Goal: Task Accomplishment & Management: Use online tool/utility

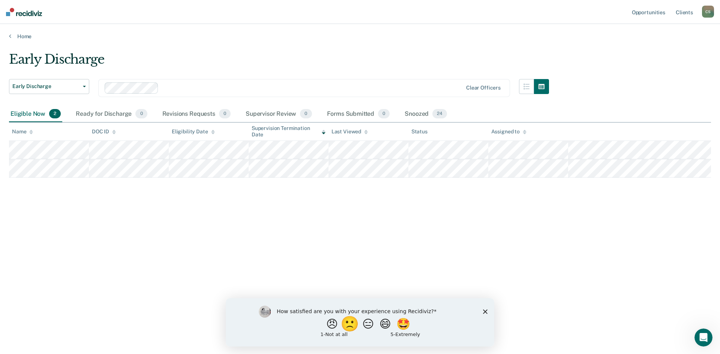
click at [348, 324] on button "🙁" at bounding box center [351, 323] width 20 height 15
click at [432, 327] on button "Submit your response" at bounding box center [435, 329] width 11 height 15
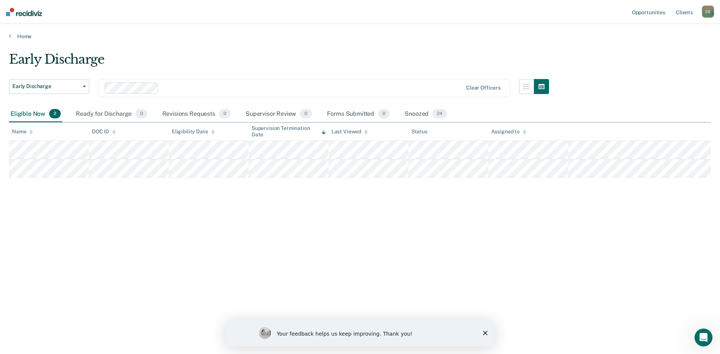
click at [482, 333] on div "Your feedback helps us keep improving. Thank you!" at bounding box center [360, 333] width 268 height 27
click at [485, 332] on icon "Close survey" at bounding box center [485, 333] width 4 height 4
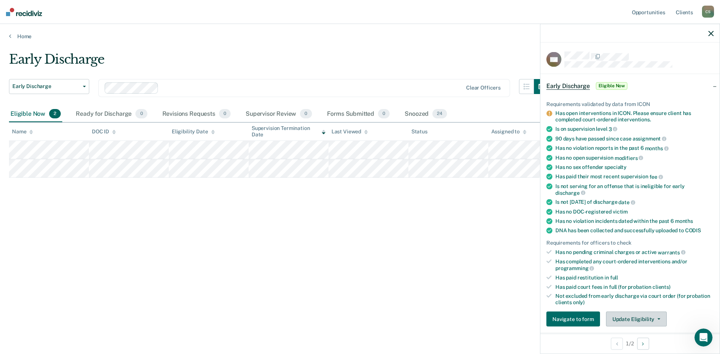
click at [634, 320] on button "Update Eligibility" at bounding box center [636, 319] width 61 height 15
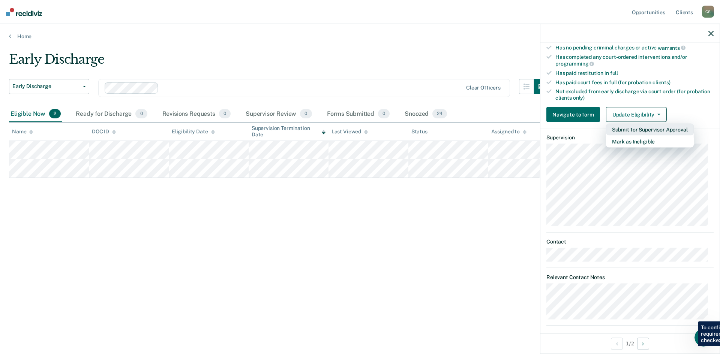
scroll to position [211, 0]
